Goal: Information Seeking & Learning: Learn about a topic

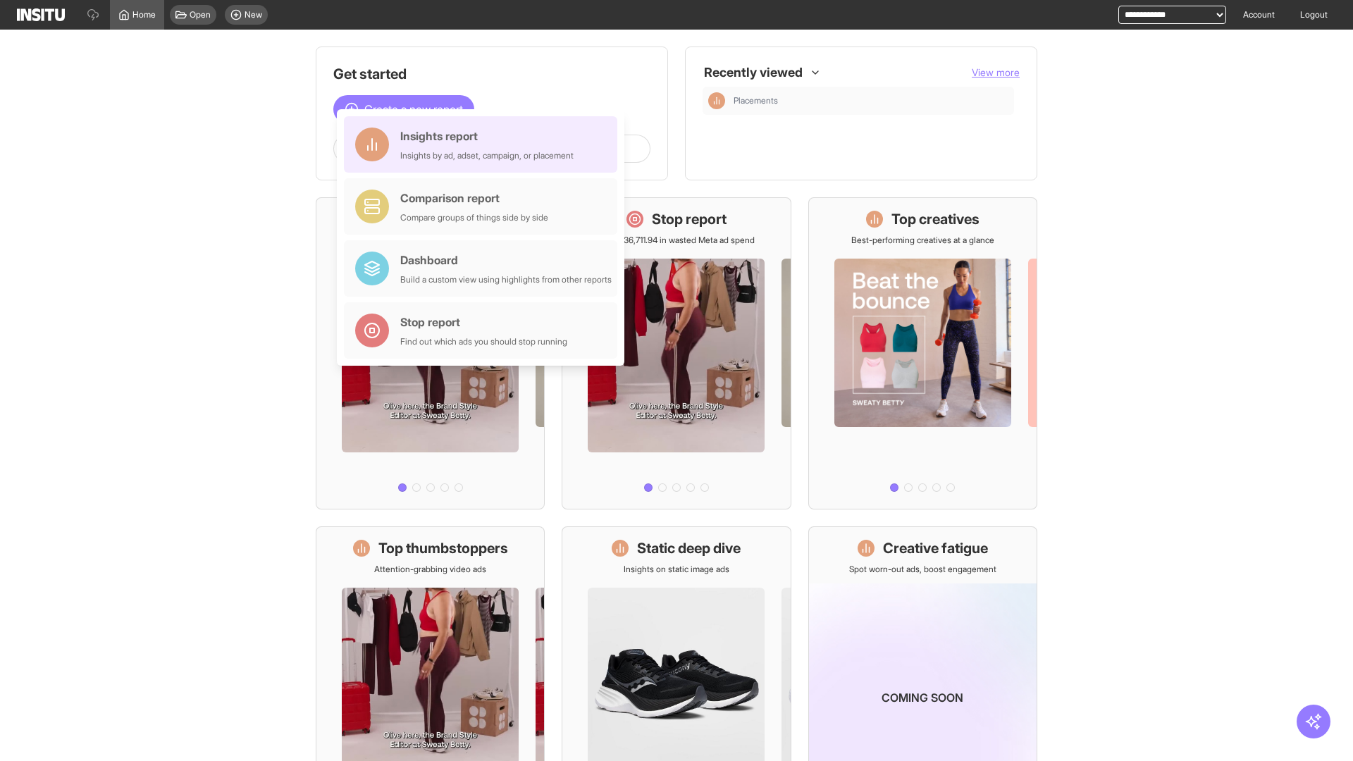
click at [484, 144] on div "Insights report Insights by ad, adset, campaign, or placement" at bounding box center [486, 145] width 173 height 34
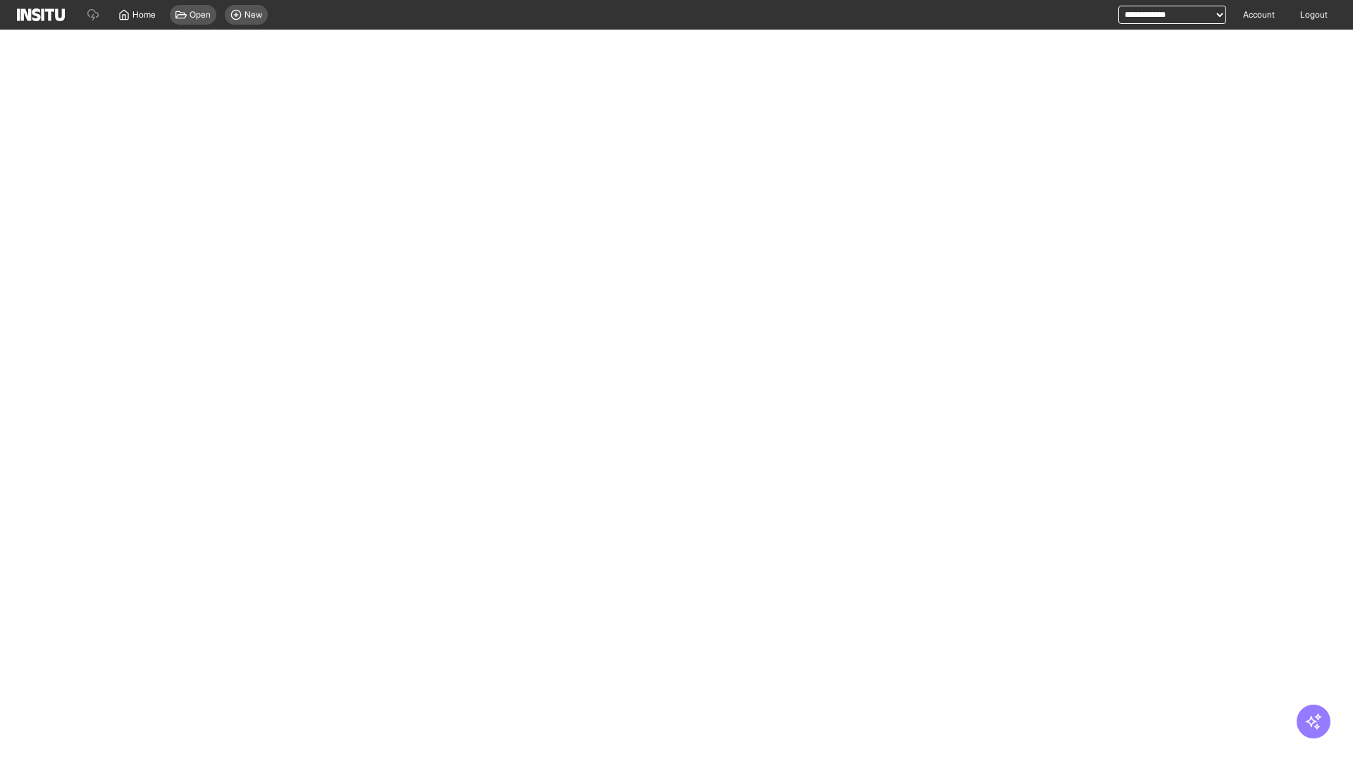
select select "**"
